Goal: Find specific page/section: Find specific page/section

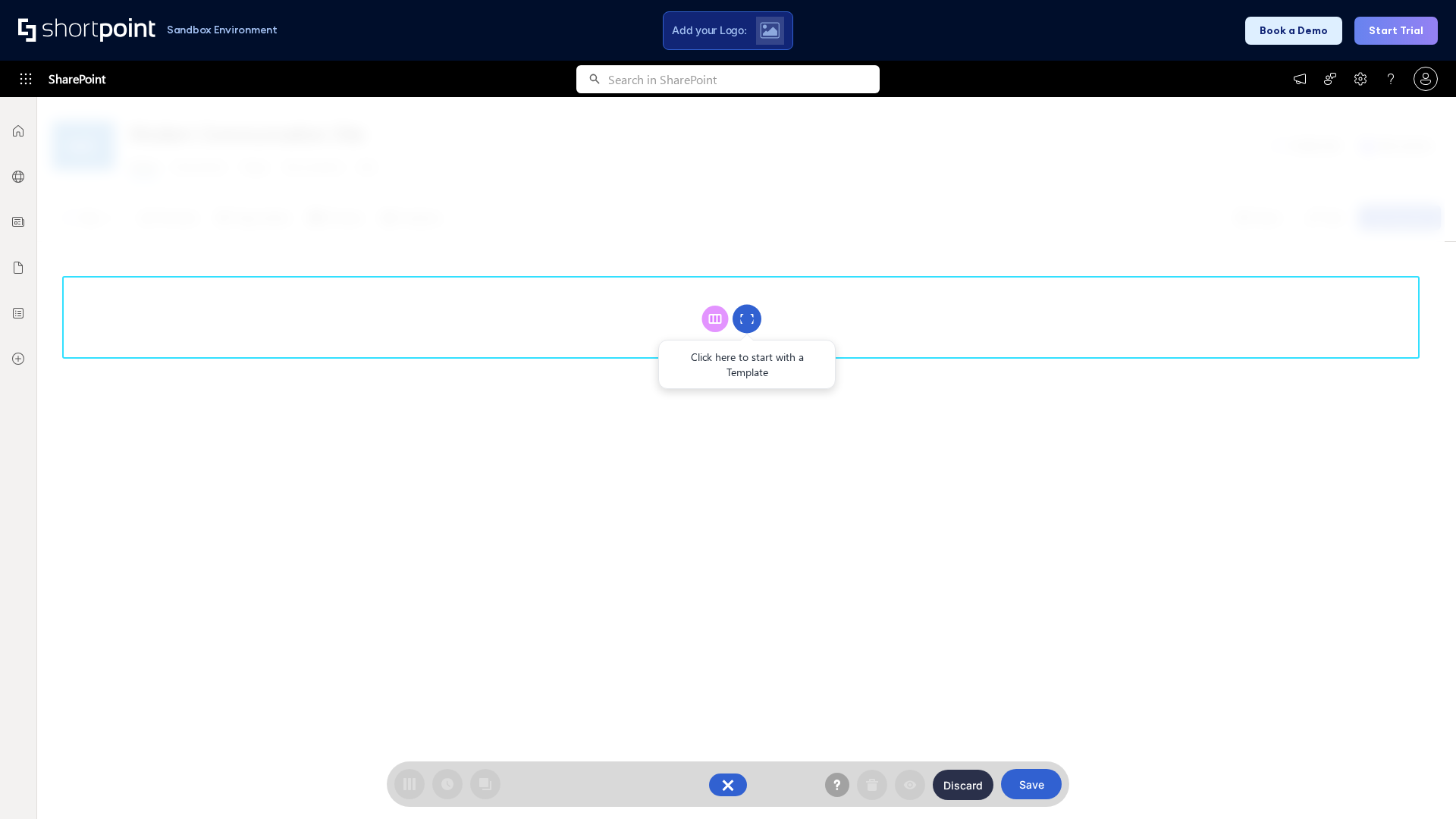
click at [747, 319] on circle at bounding box center [747, 319] width 29 height 29
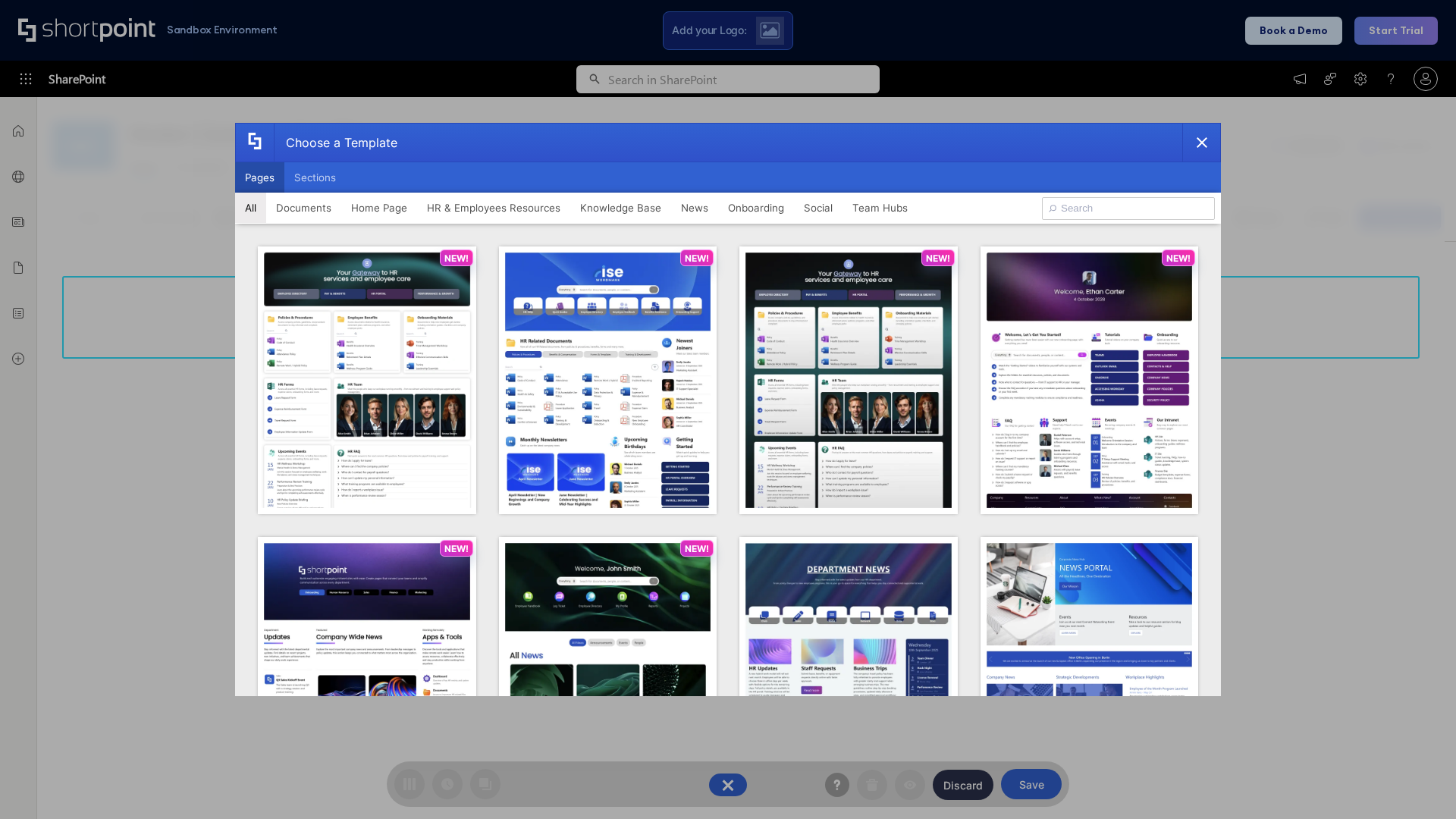
click at [260, 178] on button "Pages" at bounding box center [260, 178] width 49 height 30
type input "Team Hub 3"
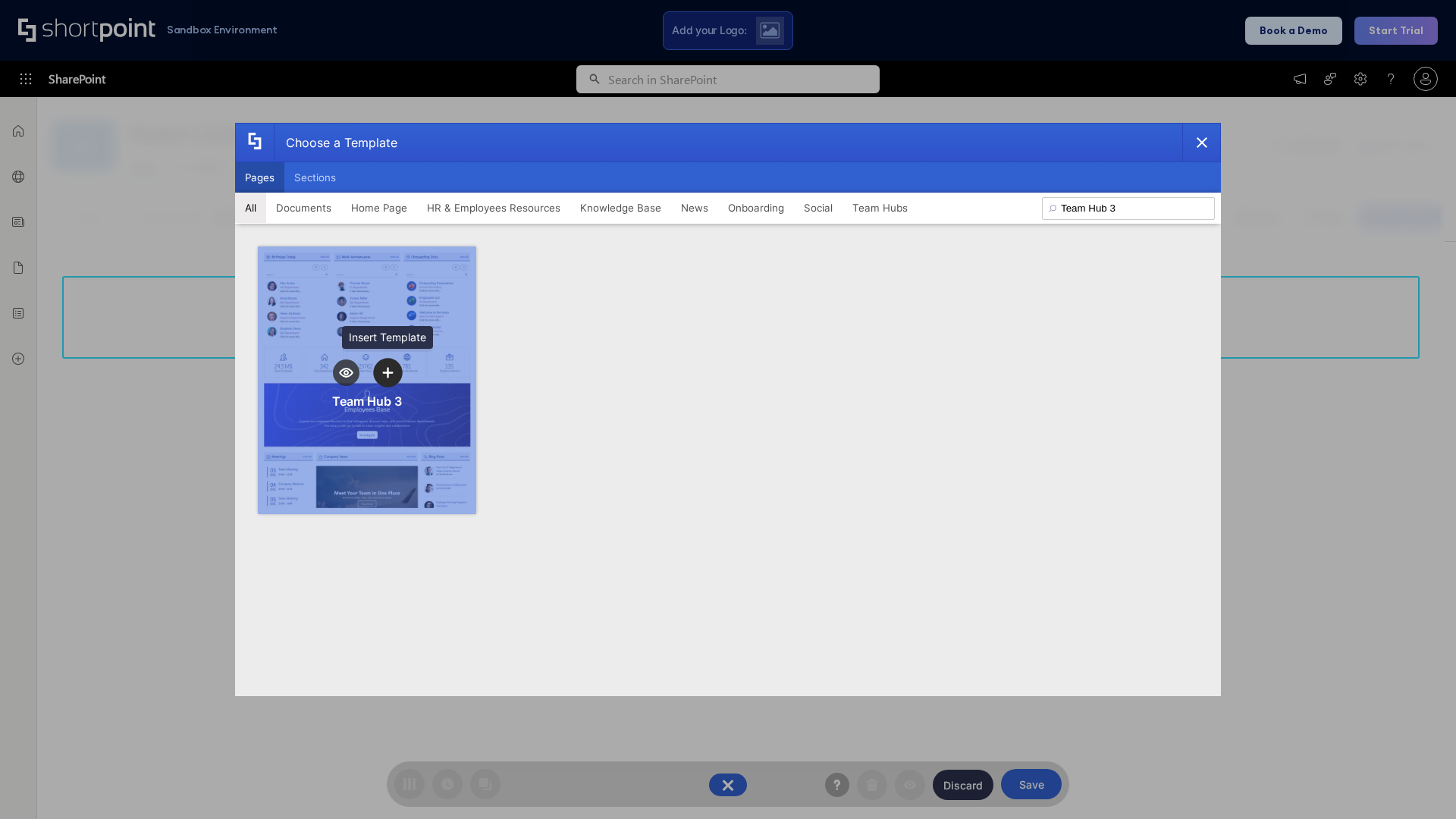
click at [387, 372] on icon "template selector" at bounding box center [387, 372] width 10 height 10
